Goal: Task Accomplishment & Management: Manage account settings

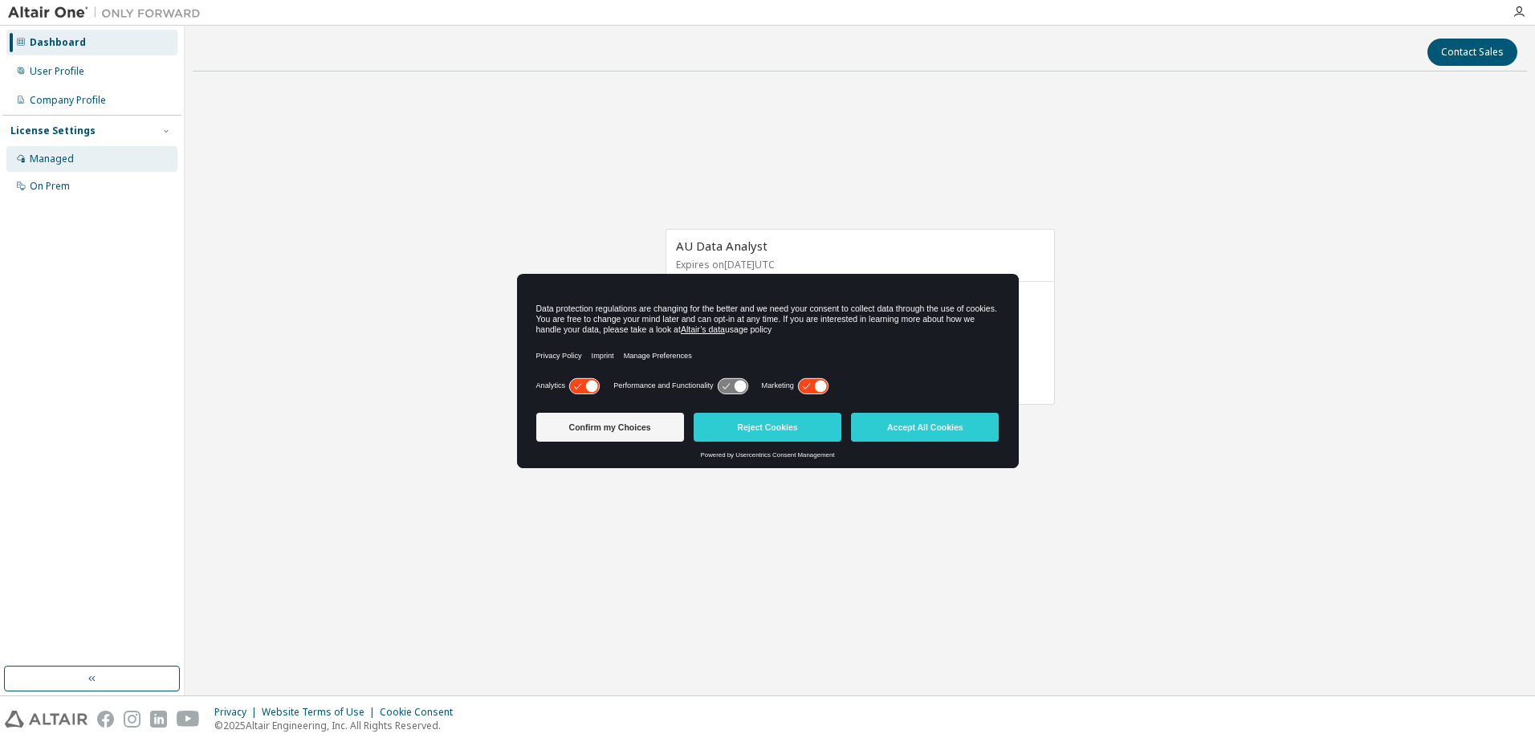
click at [56, 157] on div "Managed" at bounding box center [52, 159] width 44 height 13
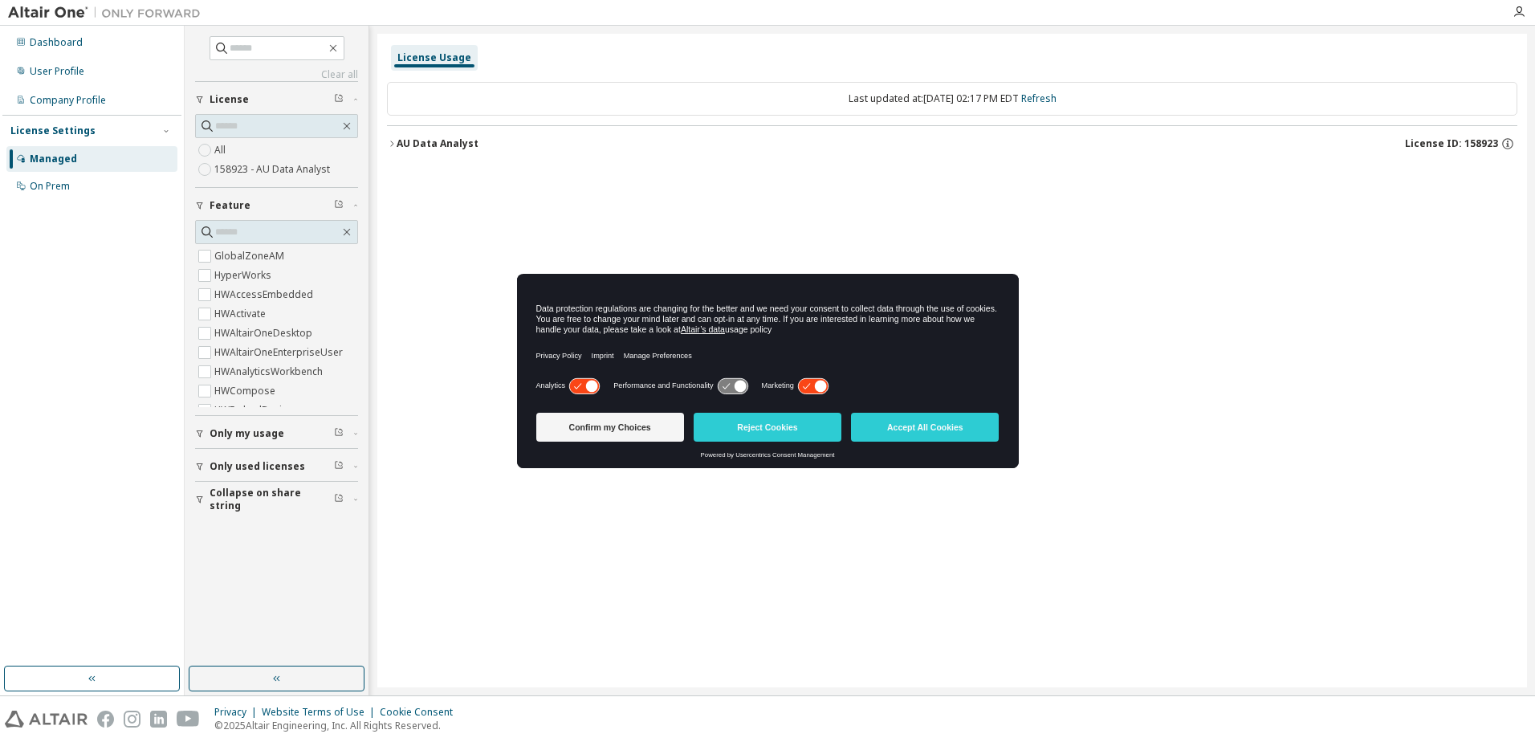
click at [818, 388] on icon at bounding box center [821, 386] width 12 height 12
click at [653, 428] on button "Confirm my Choices" at bounding box center [610, 427] width 148 height 29
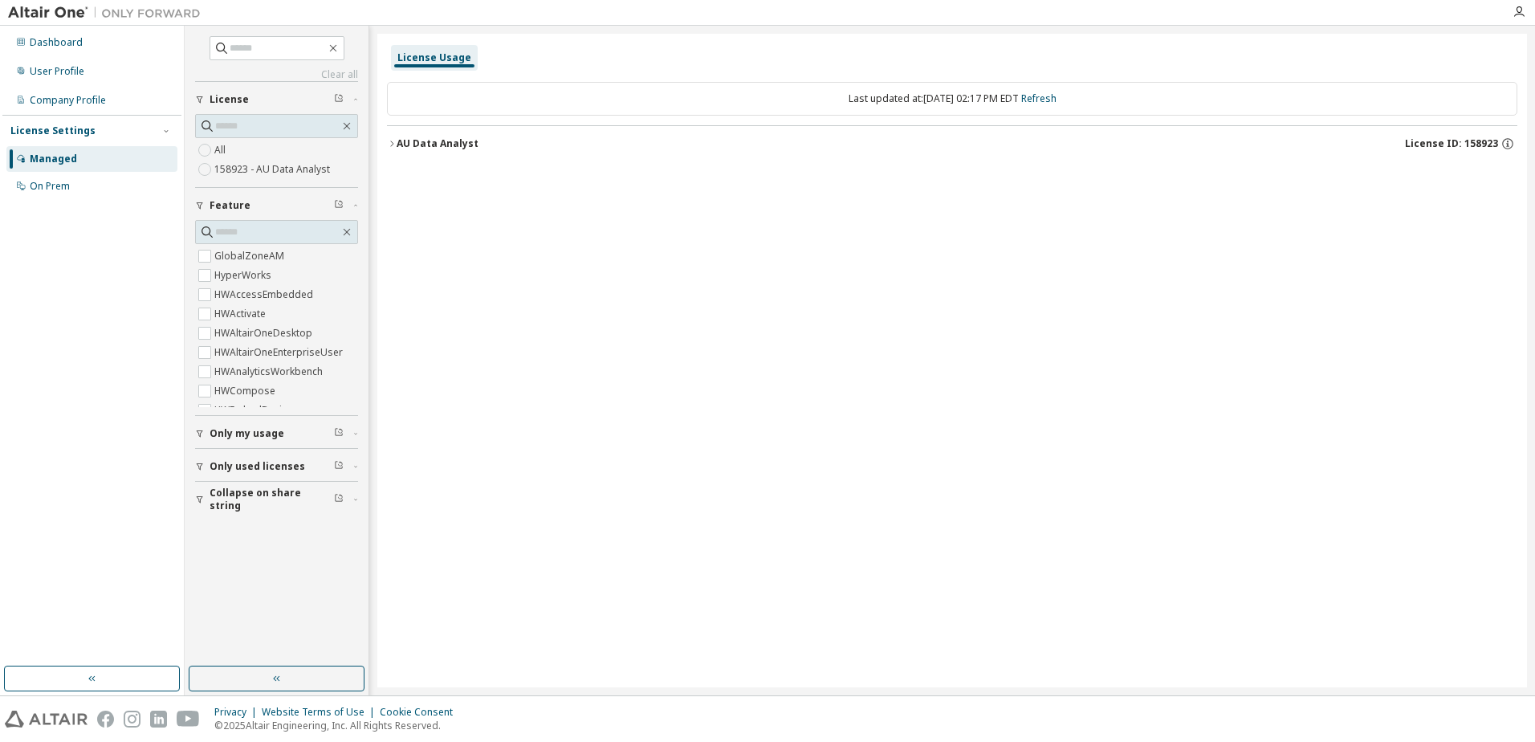
click at [251, 430] on span "Only my usage" at bounding box center [247, 433] width 75 height 13
click at [249, 516] on span "Only used licenses" at bounding box center [258, 513] width 96 height 13
click at [254, 589] on span "Collapse on share string" at bounding box center [272, 593] width 124 height 26
click at [397, 144] on div "AU Data Analyst" at bounding box center [438, 143] width 82 height 13
